Goal: Check status: Check status

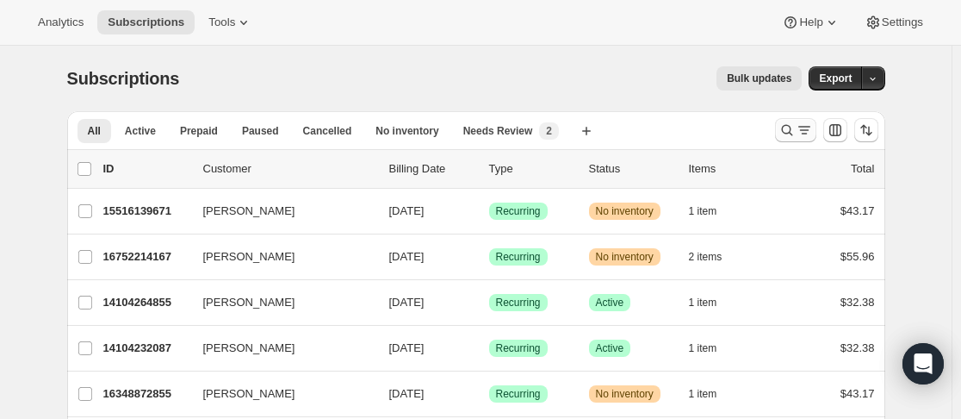
click at [795, 128] on icon "Search and filter results" at bounding box center [787, 129] width 17 height 17
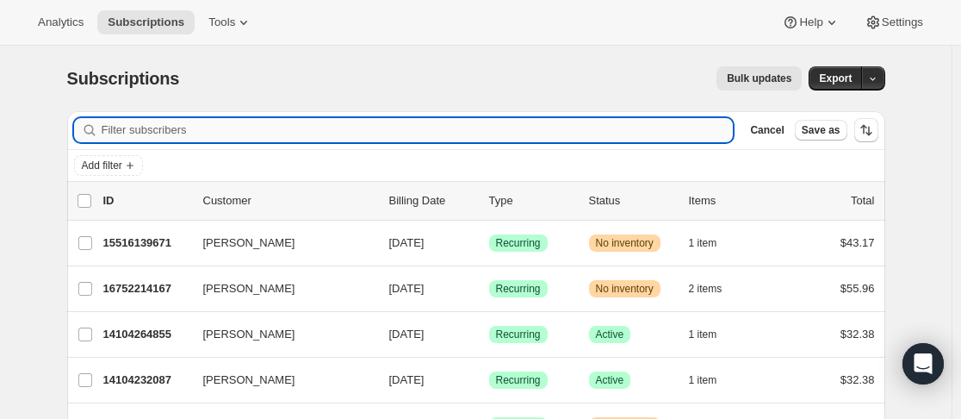
paste input "[PERSON_NAME]"
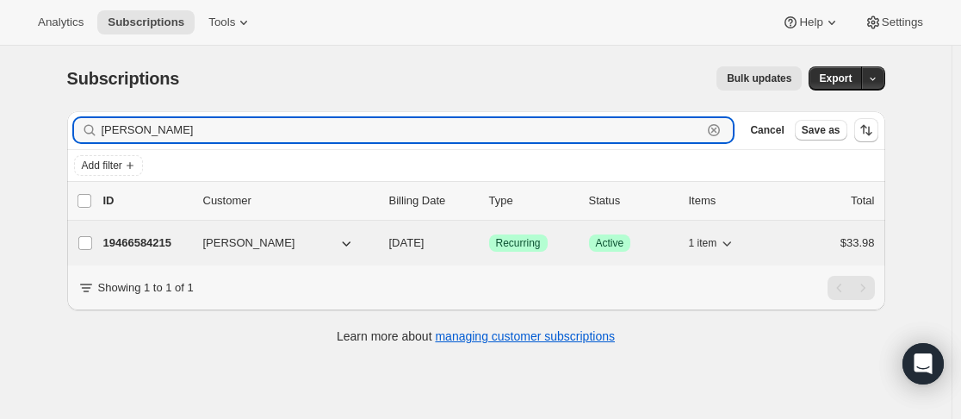
type input "[PERSON_NAME]"
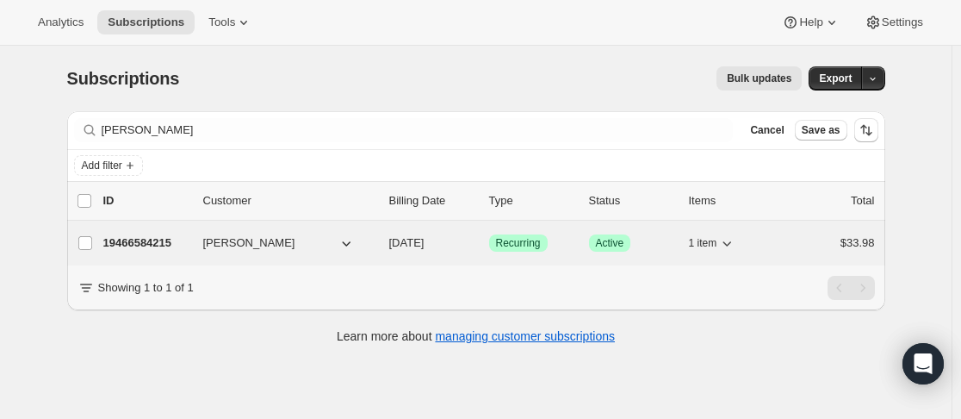
click at [165, 240] on p "19466584215" at bounding box center [146, 242] width 86 height 17
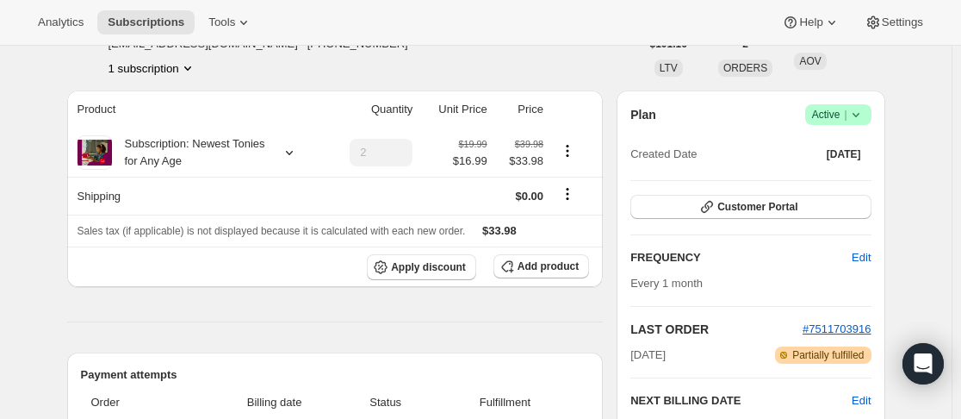
scroll to position [115, 0]
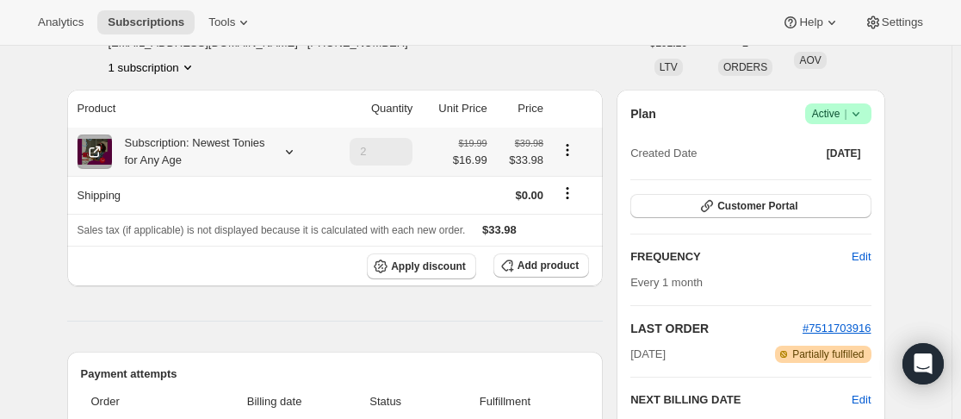
click at [203, 141] on div "Subscription: Newest Tonies for Any Age" at bounding box center [189, 151] width 155 height 34
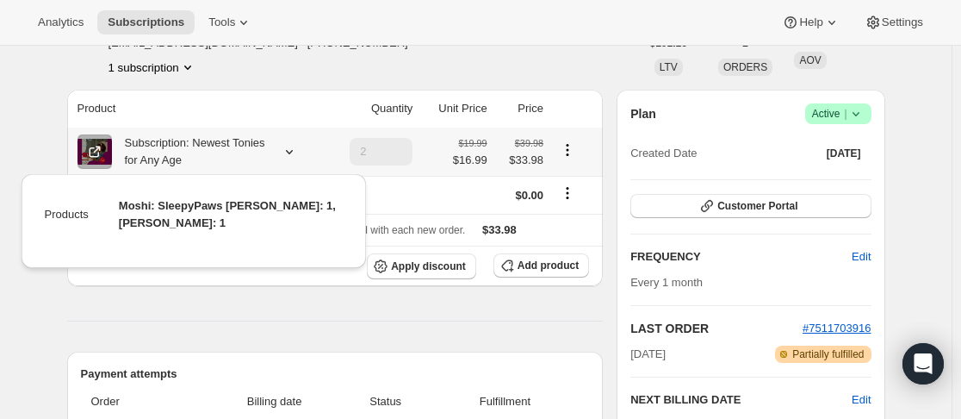
click at [290, 150] on icon at bounding box center [289, 151] width 17 height 17
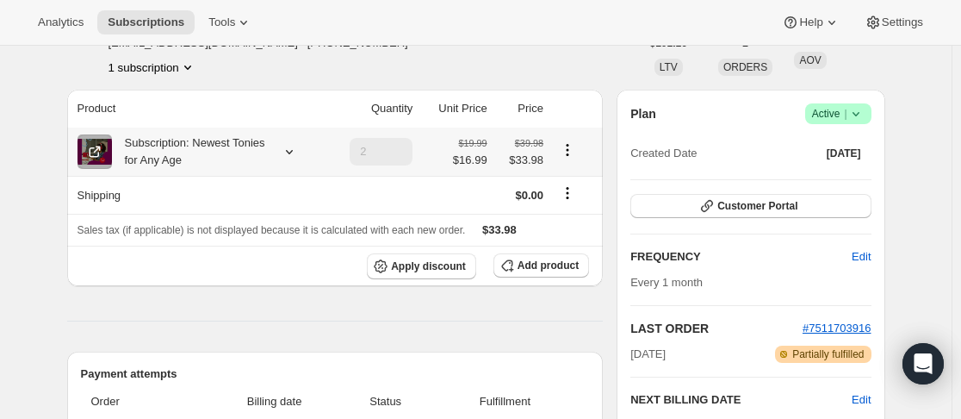
click at [568, 151] on icon "Product actions" at bounding box center [567, 149] width 3 height 3
click at [180, 212] on th "Shipping" at bounding box center [196, 195] width 259 height 38
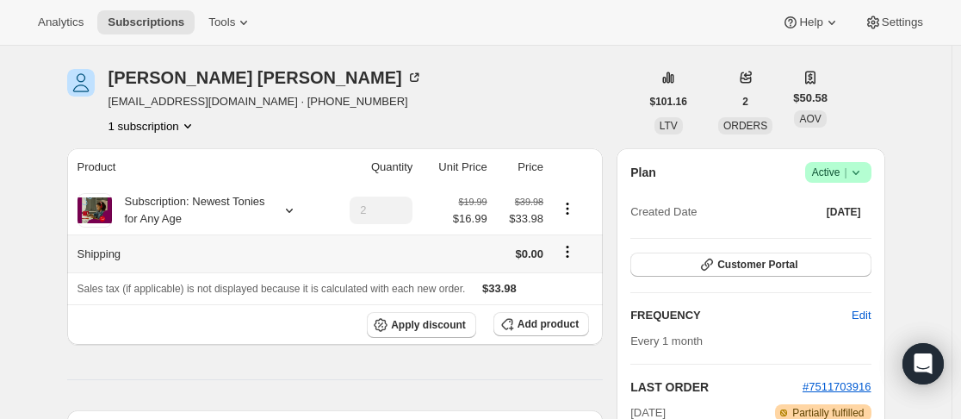
scroll to position [28, 0]
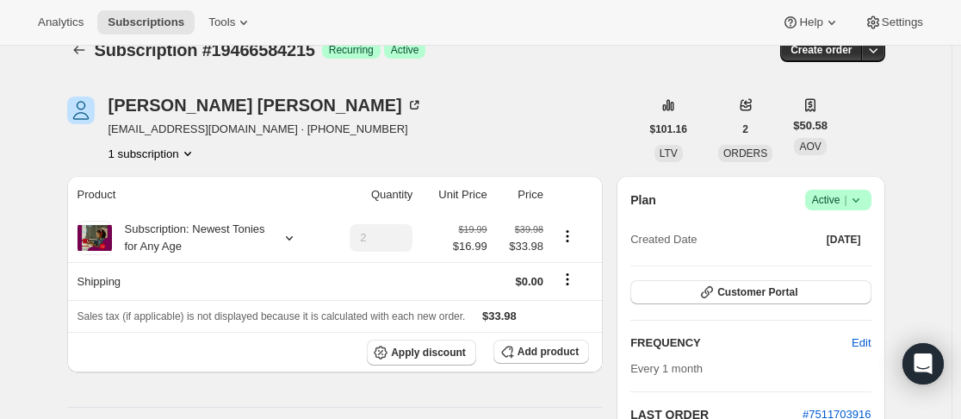
click at [180, 160] on button "1 subscription" at bounding box center [153, 153] width 88 height 17
click at [144, 183] on span "19466584215 Info Current" at bounding box center [158, 185] width 120 height 13
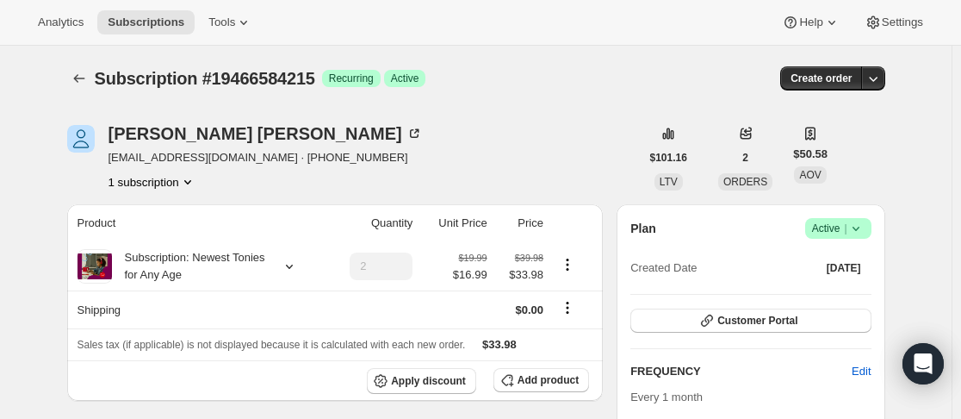
click at [271, 83] on span "Subscription #19466584215" at bounding box center [205, 78] width 221 height 19
copy span "19466584215"
click at [196, 181] on icon "Product actions" at bounding box center [187, 181] width 17 height 17
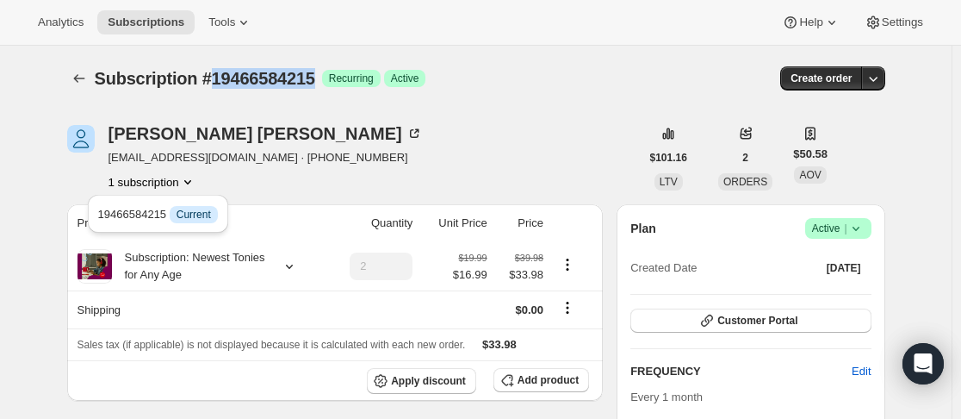
click at [196, 181] on icon "Product actions" at bounding box center [187, 181] width 17 height 17
click at [292, 262] on icon at bounding box center [289, 266] width 17 height 17
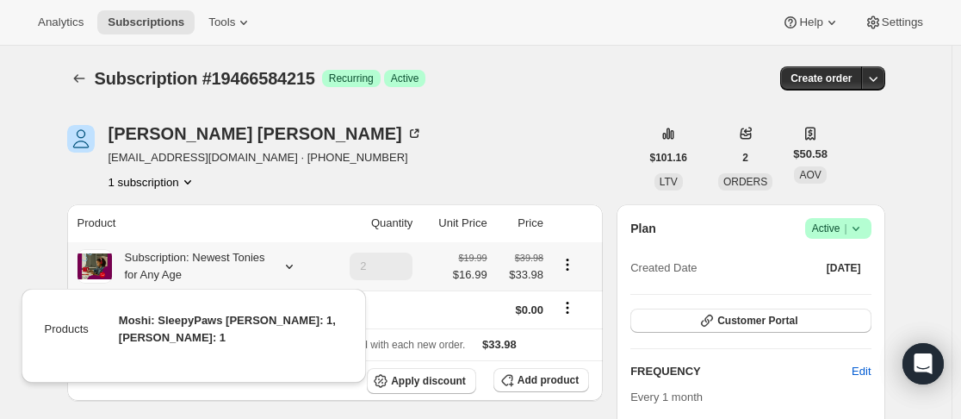
click at [292, 271] on icon at bounding box center [289, 266] width 17 height 17
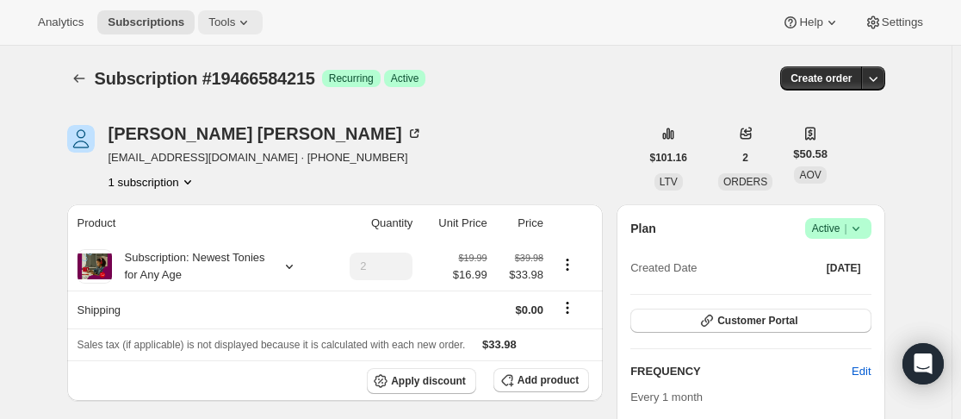
click at [235, 26] on icon at bounding box center [243, 22] width 17 height 17
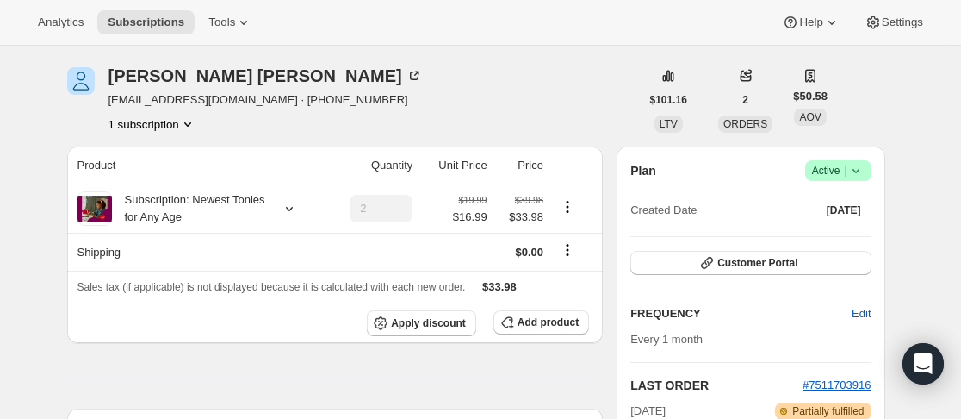
scroll to position [86, 0]
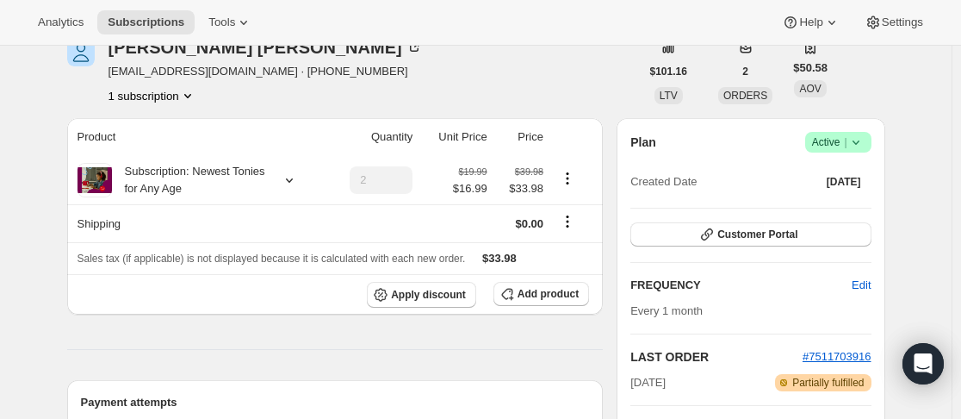
drag, startPoint x: 308, startPoint y: 189, endPoint x: 626, endPoint y: 72, distance: 338.7
click at [626, 72] on div "[PERSON_NAME] [EMAIL_ADDRESS][DOMAIN_NAME] · [PHONE_NUMBER] 1 subscription" at bounding box center [353, 71] width 573 height 65
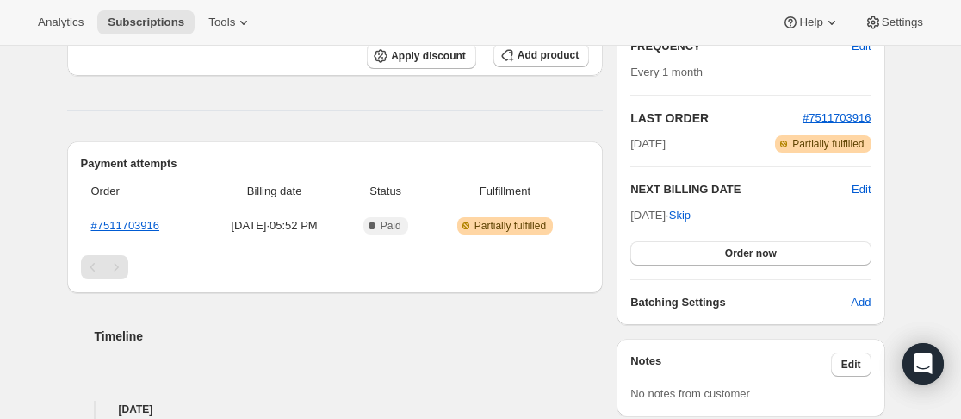
scroll to position [258, 0]
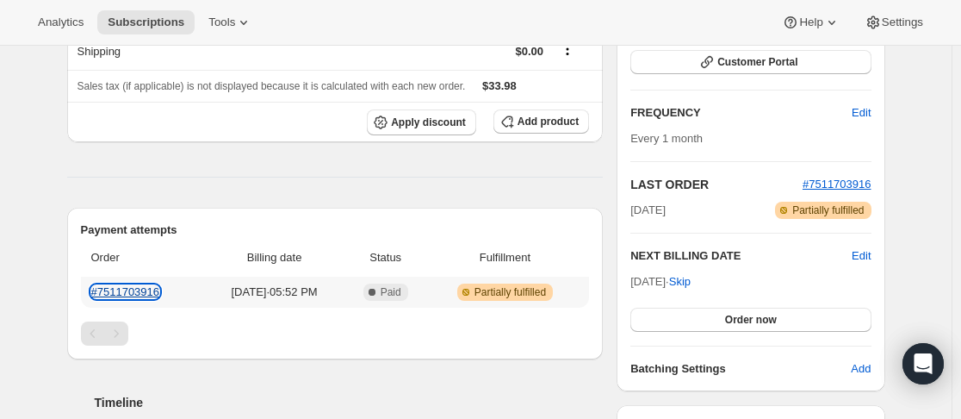
click at [149, 289] on link "#7511703916" at bounding box center [125, 291] width 69 height 13
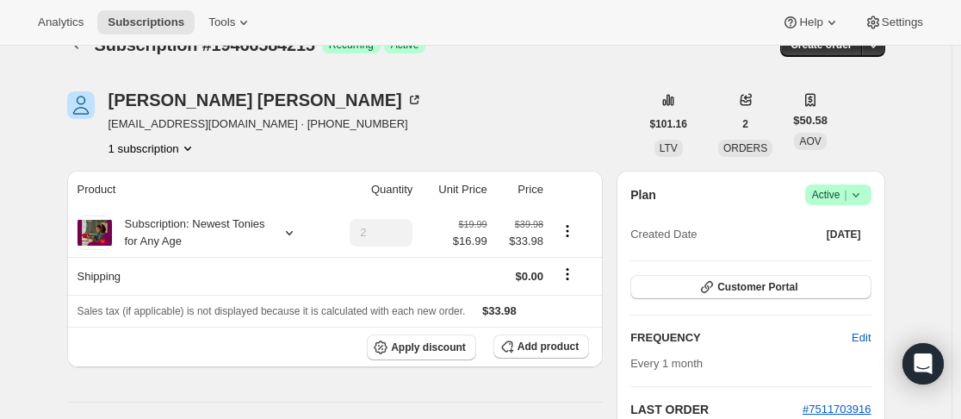
scroll to position [0, 0]
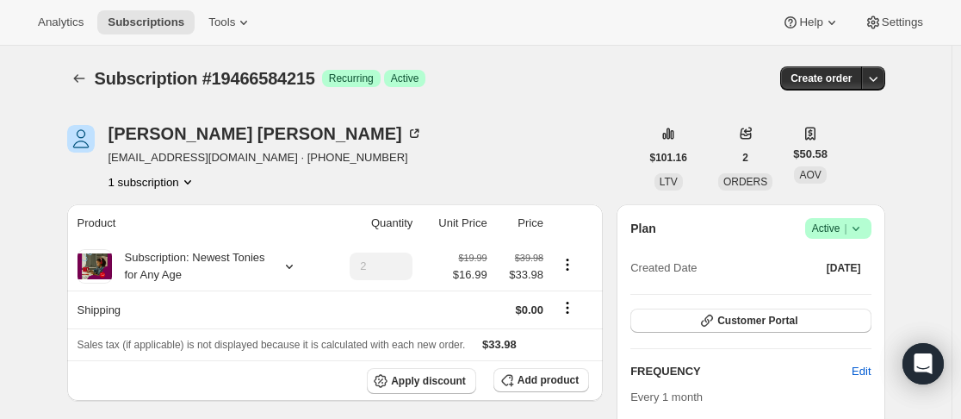
click at [252, 76] on span "Subscription #19466584215" at bounding box center [205, 78] width 221 height 19
copy span "19466584215"
